Goal: Transaction & Acquisition: Purchase product/service

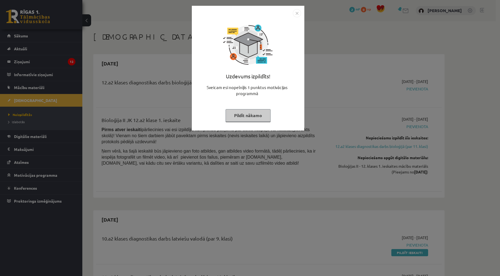
click at [295, 16] on img "Close" at bounding box center [297, 13] width 8 height 8
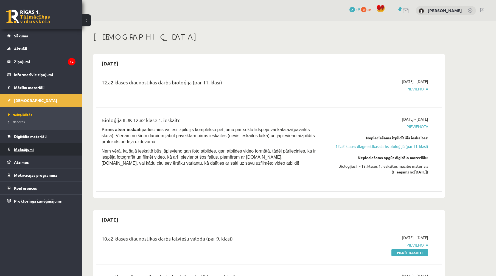
click at [32, 148] on legend "Maksājumi 0" at bounding box center [44, 149] width 61 height 13
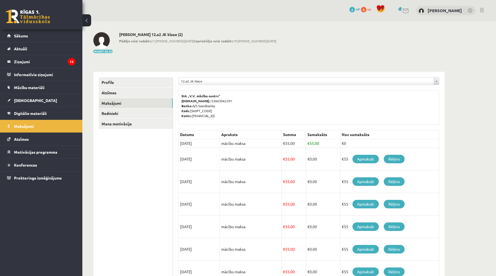
scroll to position [27, 0]
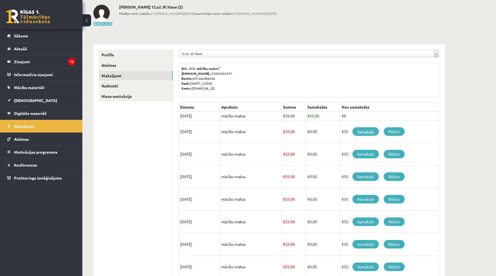
click at [362, 132] on link "Apmaksāt" at bounding box center [365, 131] width 26 height 9
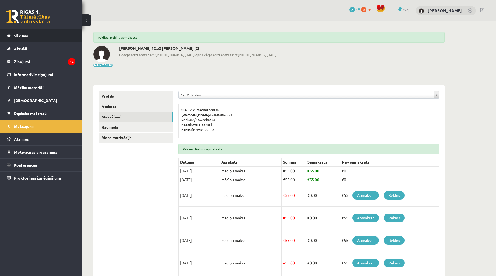
click at [19, 35] on span "Sākums" at bounding box center [21, 35] width 14 height 5
